Goal: Navigation & Orientation: Find specific page/section

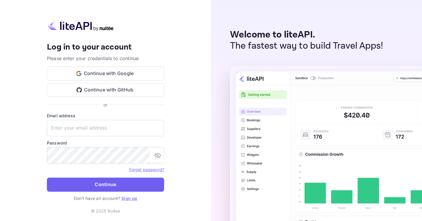
type input "[PERSON_NAME][EMAIL_ADDRESS][DOMAIN_NAME]"
click at [132, 183] on button "Continue" at bounding box center [105, 185] width 117 height 14
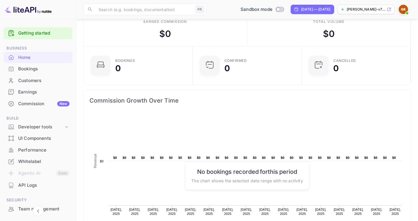
scroll to position [10, 0]
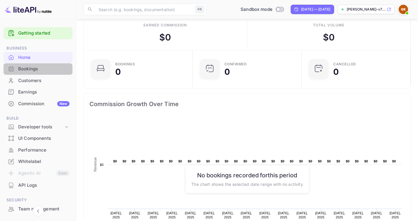
click at [41, 73] on div "Bookings" at bounding box center [38, 68] width 69 height 11
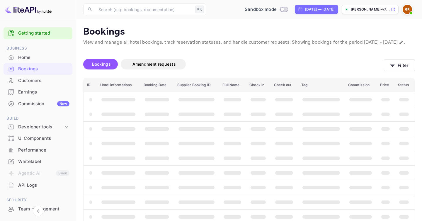
click at [405, 10] on img at bounding box center [407, 9] width 9 height 9
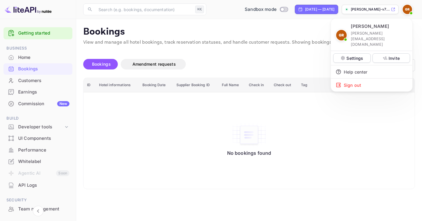
click at [405, 10] on div at bounding box center [211, 110] width 422 height 221
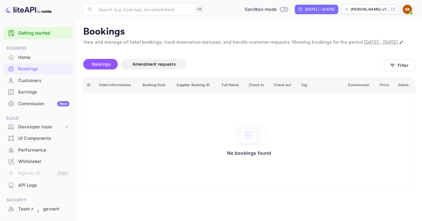
click at [32, 80] on div "Customers" at bounding box center [43, 80] width 51 height 7
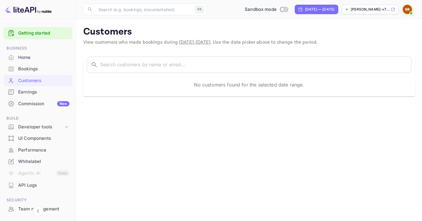
click at [33, 168] on li "Agentic AI Soon" at bounding box center [38, 173] width 69 height 12
click at [34, 161] on div "Whitelabel" at bounding box center [43, 161] width 51 height 7
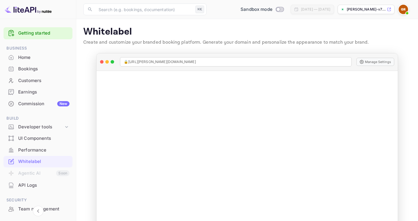
click at [27, 67] on div "Bookings" at bounding box center [43, 69] width 51 height 7
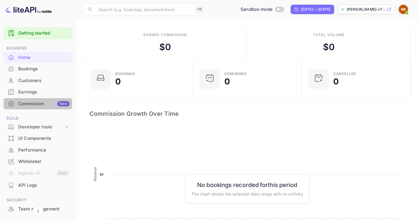
click at [33, 103] on div "Commission New" at bounding box center [43, 104] width 51 height 7
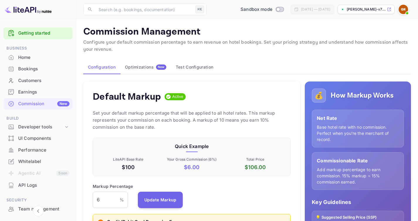
scroll to position [100, 193]
click at [28, 57] on div "Home" at bounding box center [43, 57] width 51 height 7
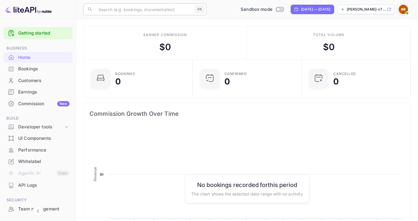
scroll to position [91, 101]
